Goal: Navigation & Orientation: Go to known website

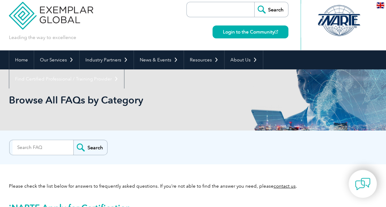
scroll to position [7, 0]
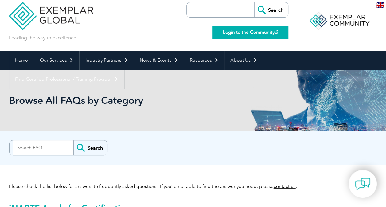
click at [258, 34] on link "Login to the Community" at bounding box center [251, 32] width 76 height 13
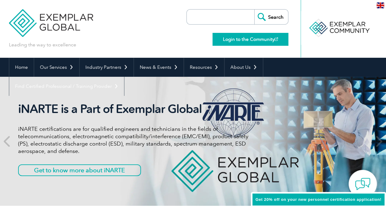
click at [252, 43] on link "Login to the Community" at bounding box center [251, 39] width 76 height 13
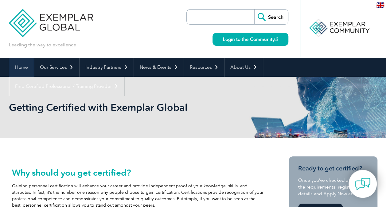
click at [26, 67] on link "Home" at bounding box center [21, 67] width 25 height 19
